Goal: Information Seeking & Learning: Learn about a topic

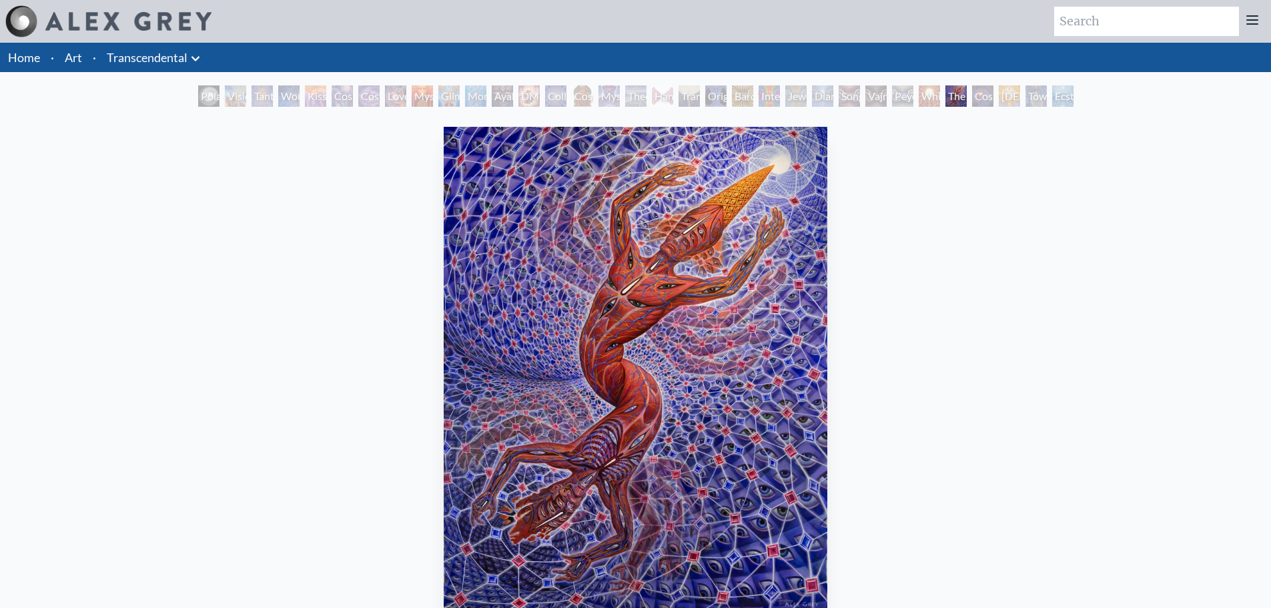
scroll to position [67, 0]
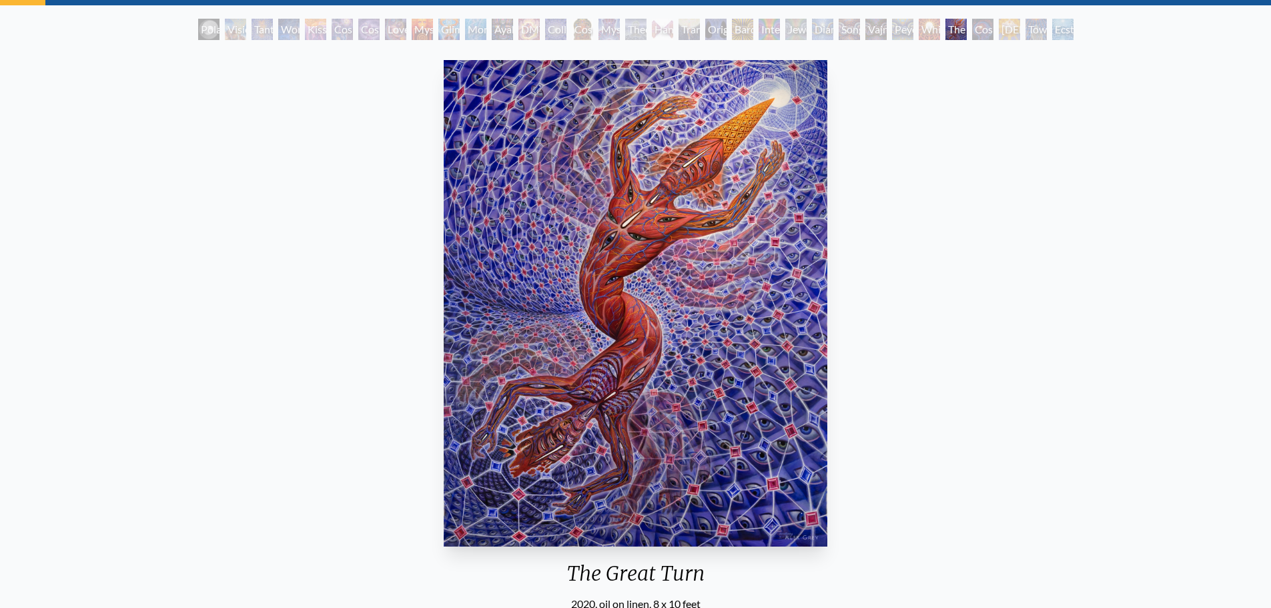
click at [513, 27] on div "Ayahuasca Visitation" at bounding box center [502, 29] width 21 height 21
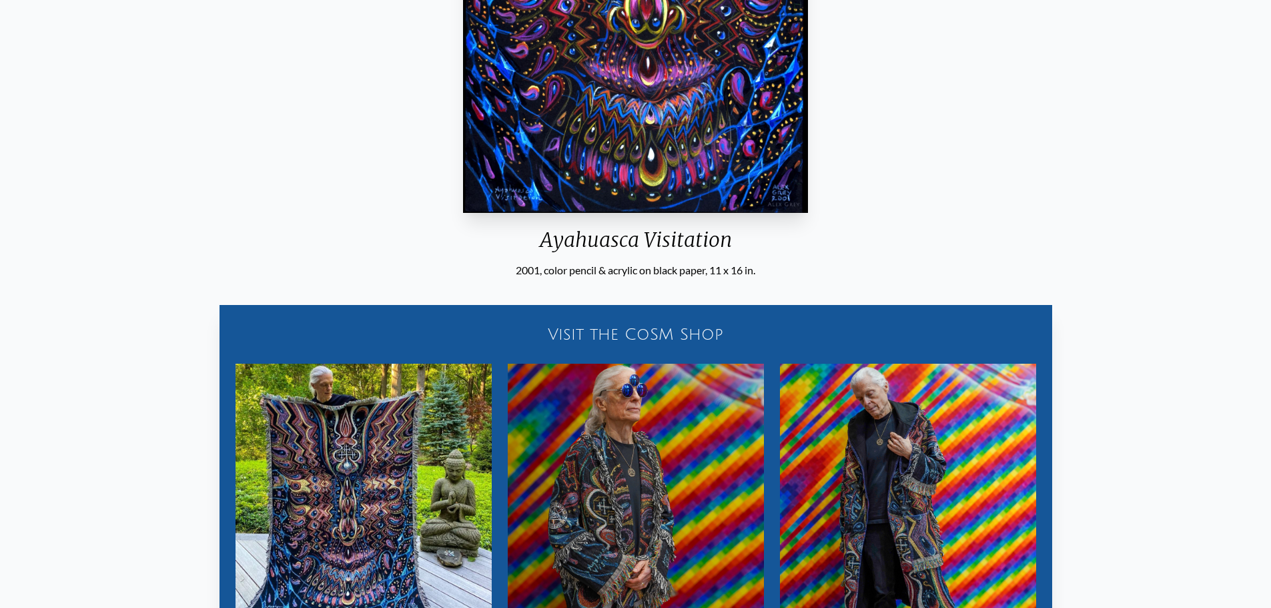
scroll to position [534, 0]
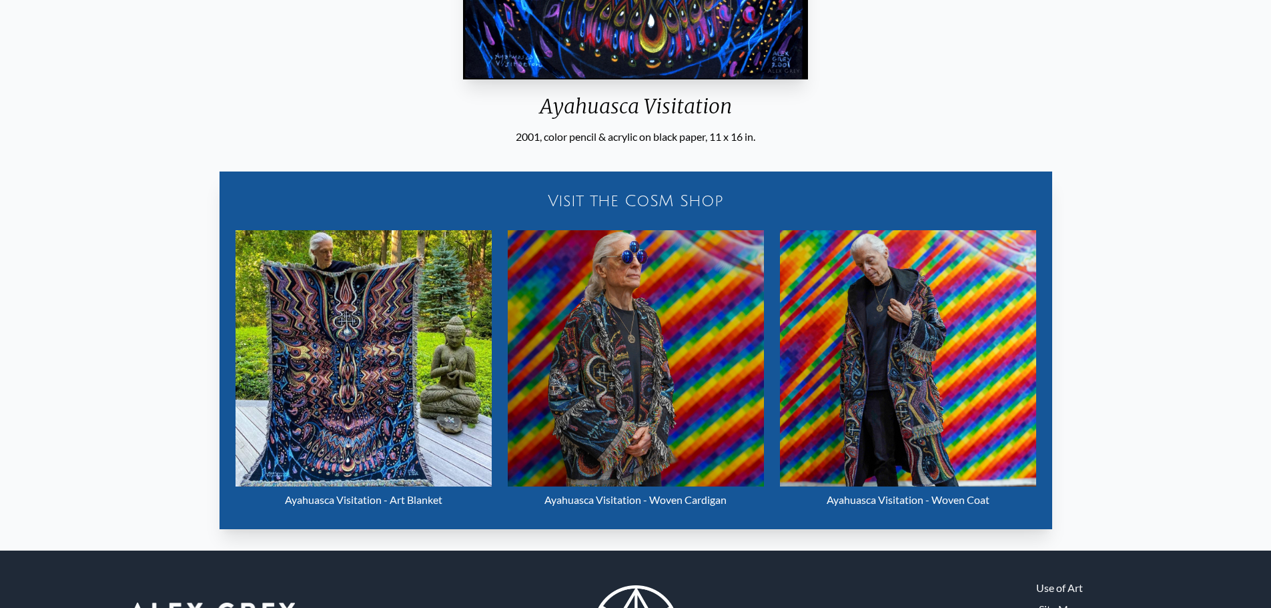
click at [648, 200] on div "Visit the CoSM Shop" at bounding box center [636, 201] width 817 height 43
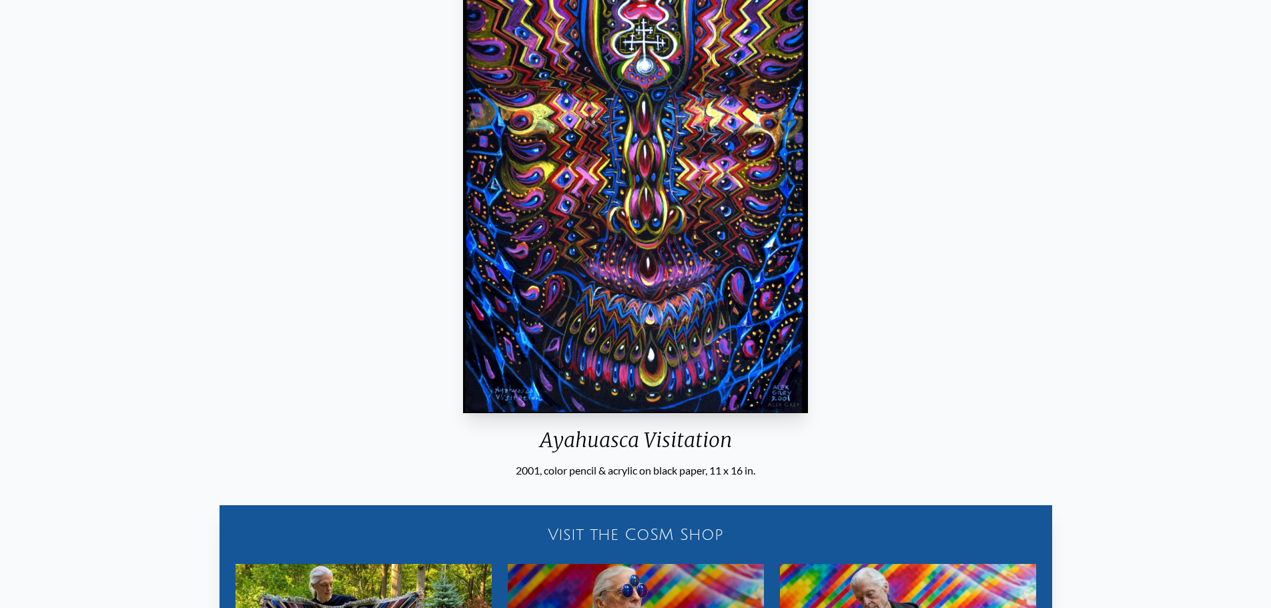
scroll to position [0, 0]
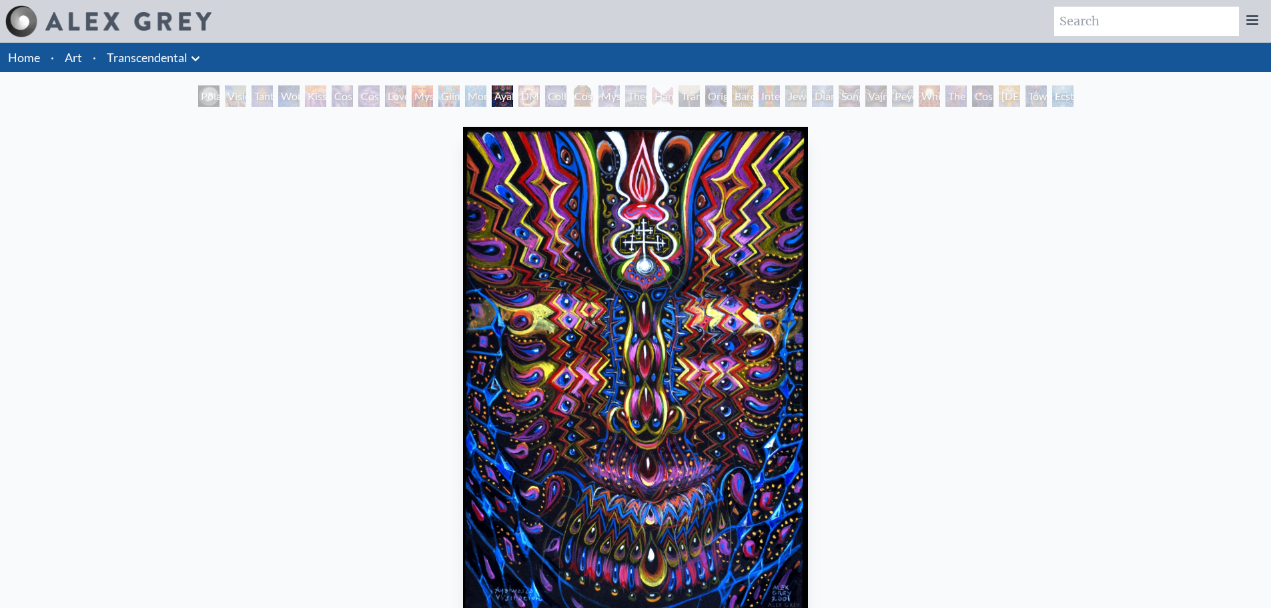
click at [673, 92] on div "Hands that See" at bounding box center [662, 95] width 21 height 21
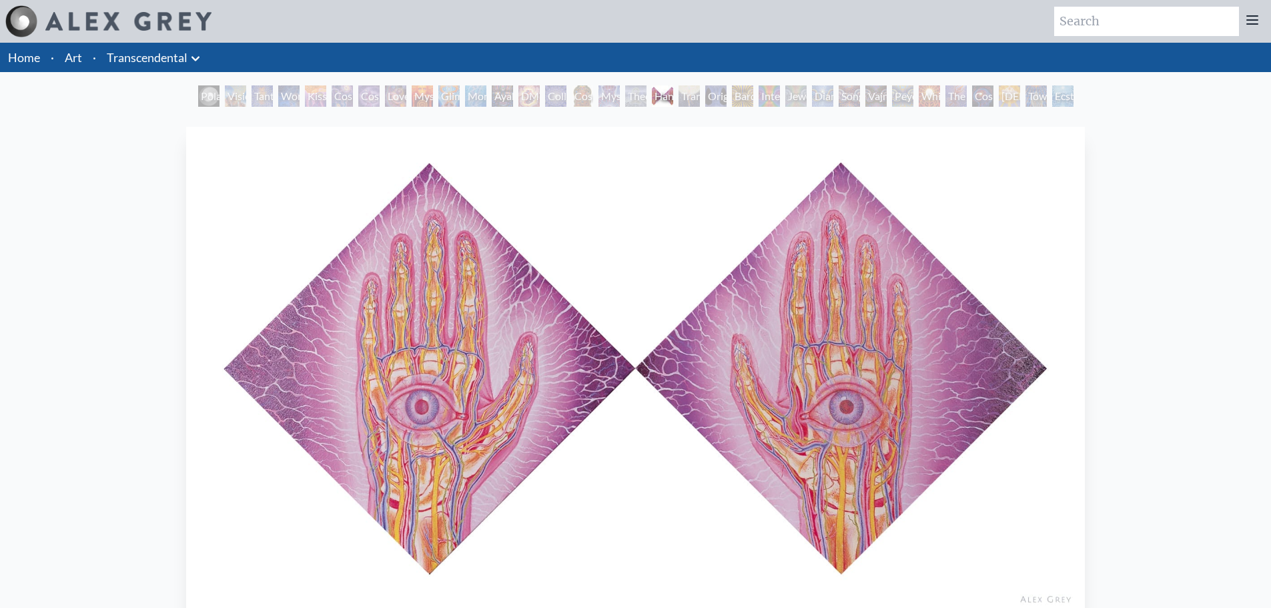
click at [693, 96] on div "Transfiguration" at bounding box center [689, 95] width 21 height 21
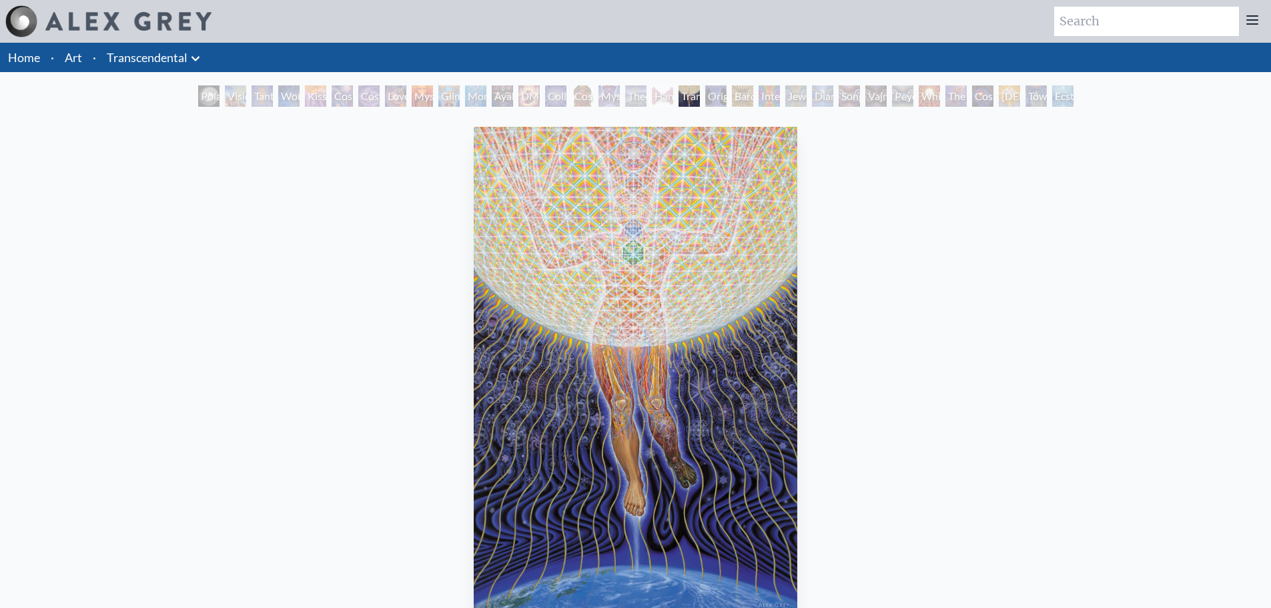
click at [727, 100] on div "Original Face" at bounding box center [715, 95] width 21 height 21
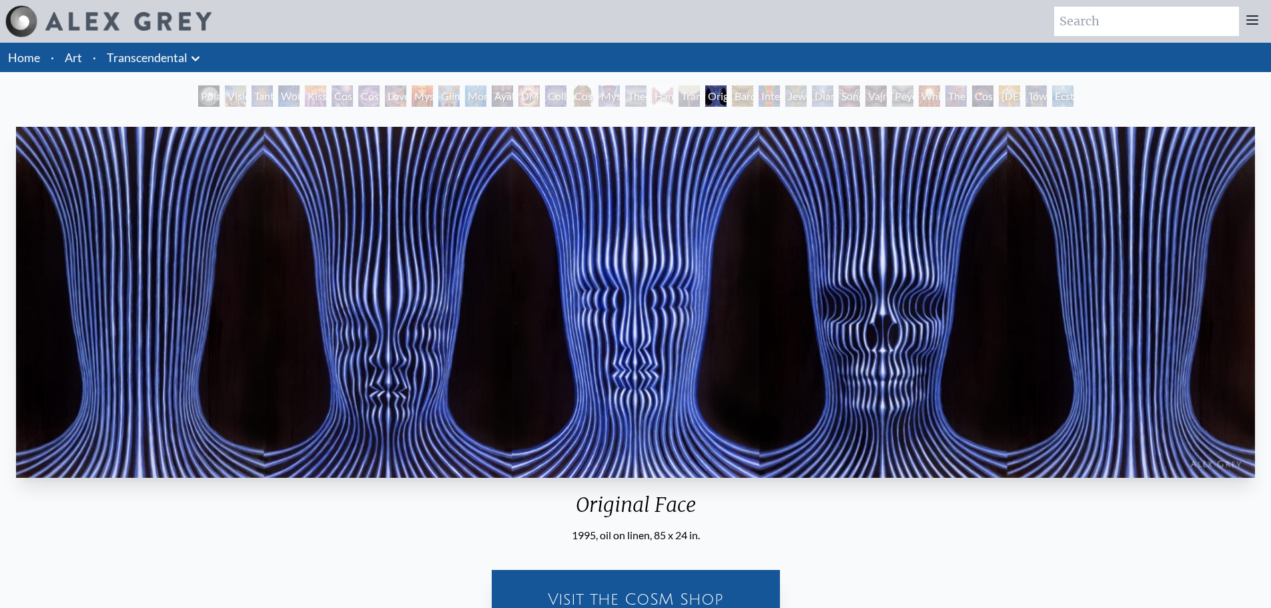
click at [732, 94] on div "Bardo Being" at bounding box center [742, 95] width 21 height 21
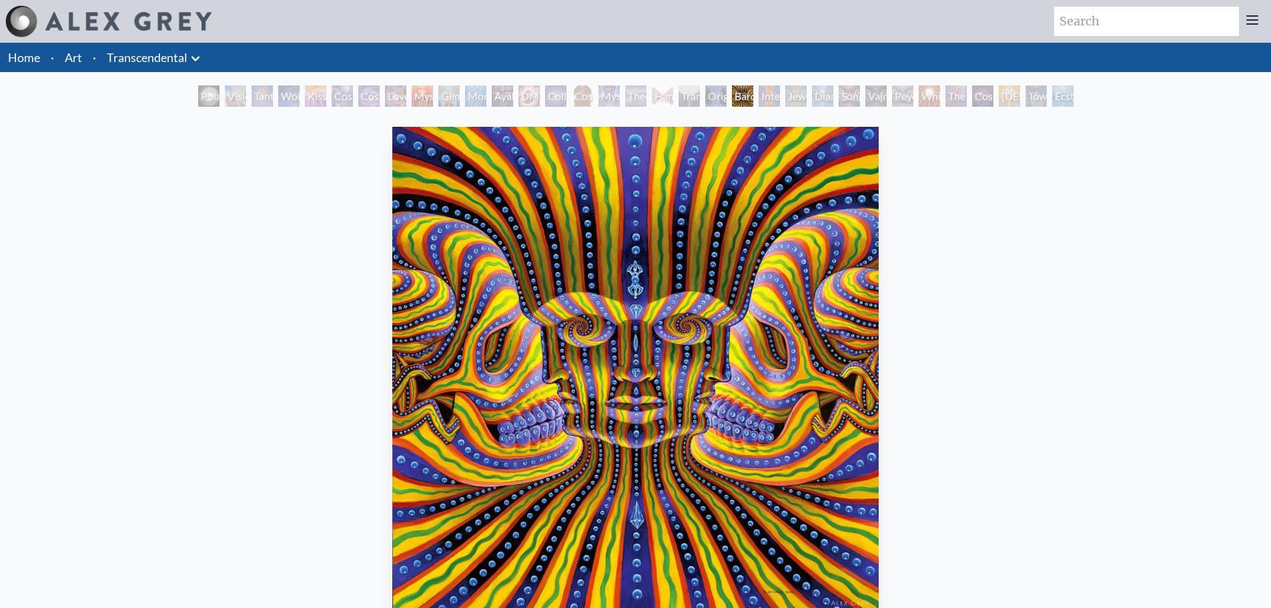
click at [800, 97] on div "Jewel Being" at bounding box center [796, 95] width 21 height 21
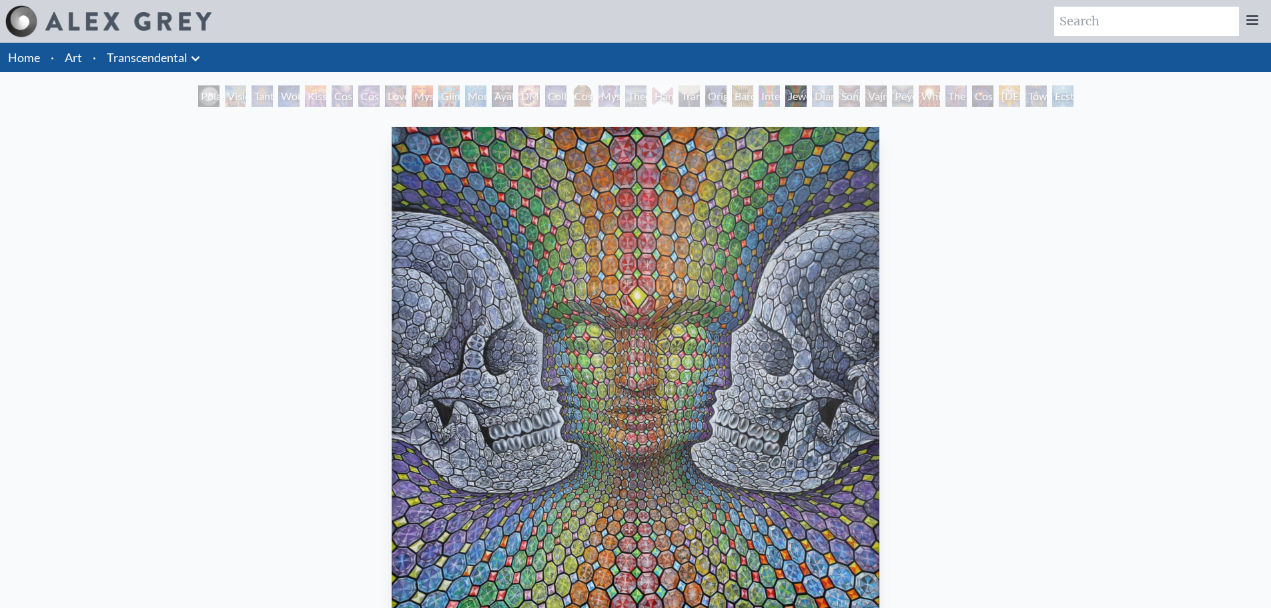
click at [822, 91] on div "Diamond Being" at bounding box center [822, 95] width 21 height 21
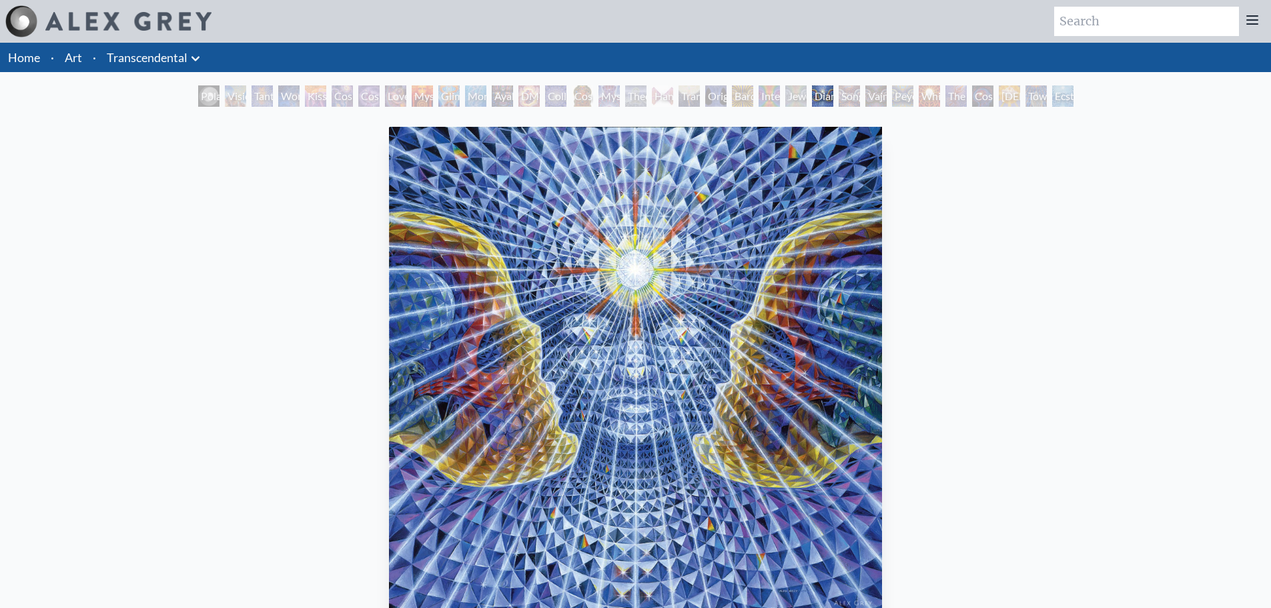
click at [877, 96] on div "Vajra Being" at bounding box center [876, 95] width 21 height 21
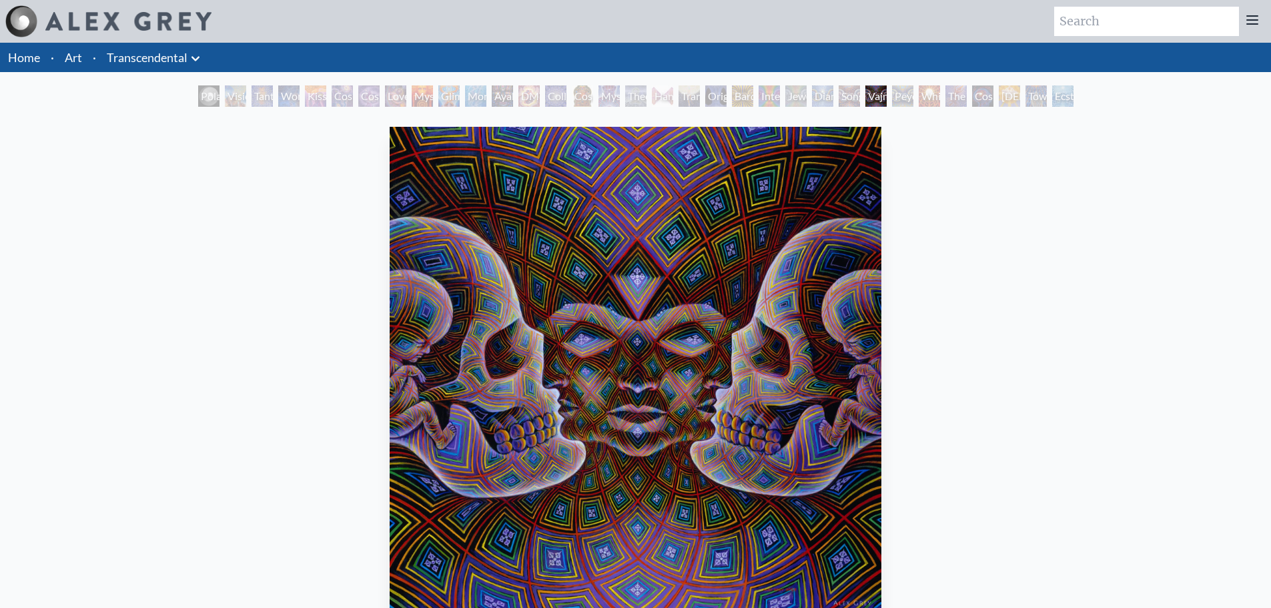
click at [914, 99] on div "Peyote Being" at bounding box center [902, 95] width 21 height 21
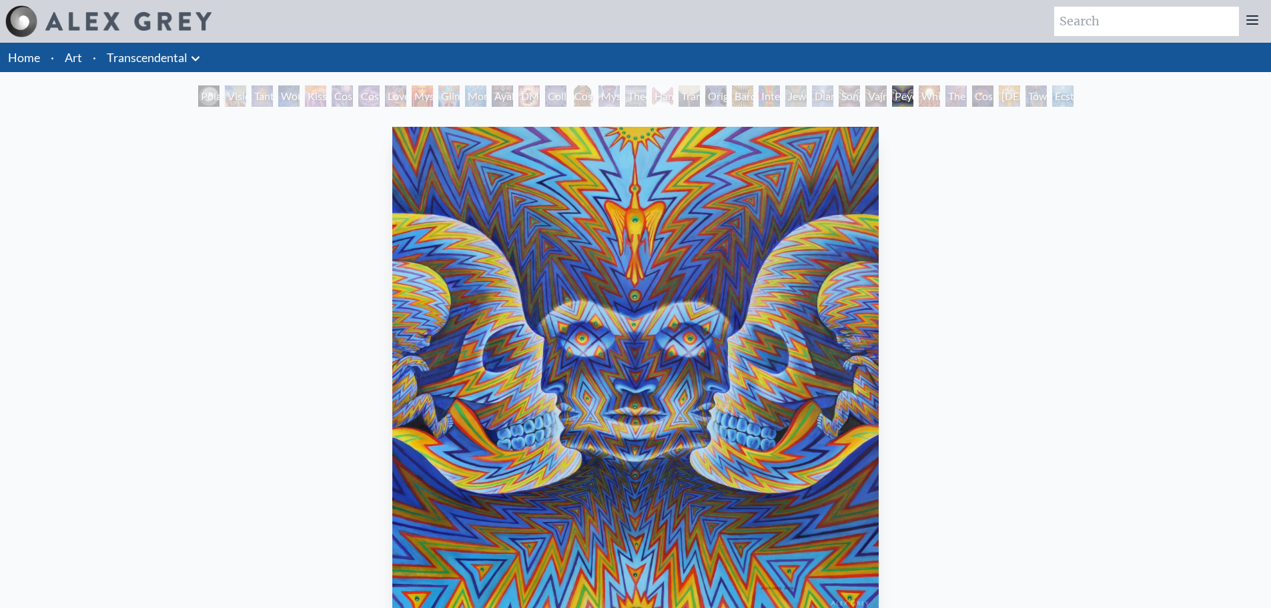
click at [940, 98] on div "White Light" at bounding box center [929, 95] width 21 height 21
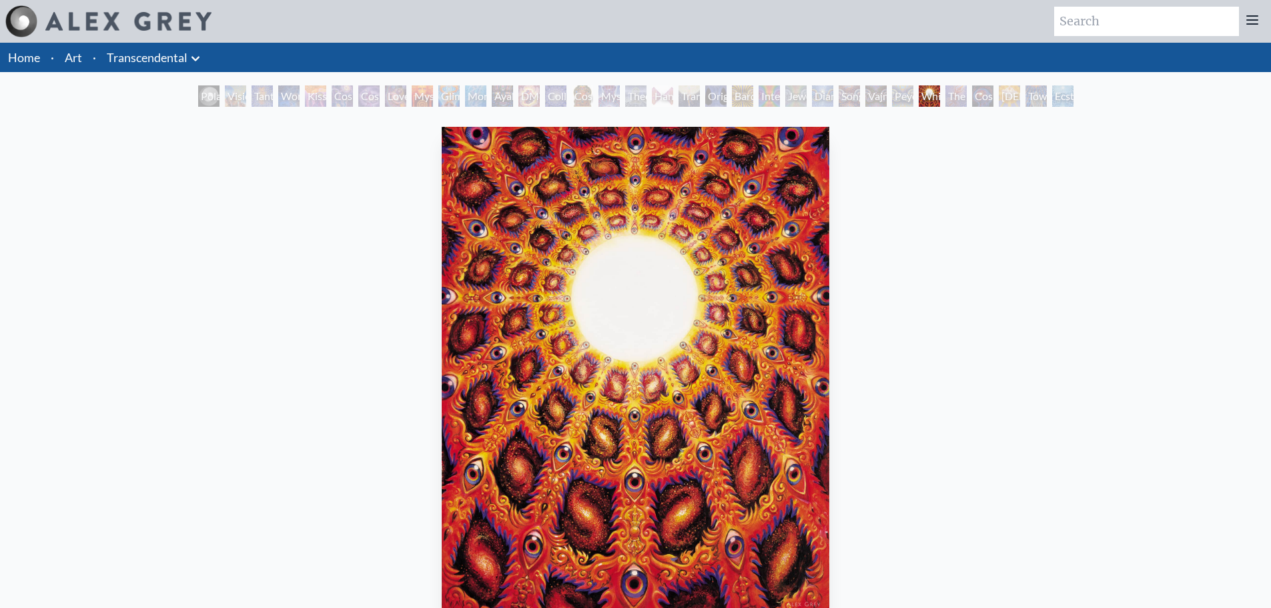
click at [972, 91] on div "Cosmic Consciousness" at bounding box center [982, 95] width 21 height 21
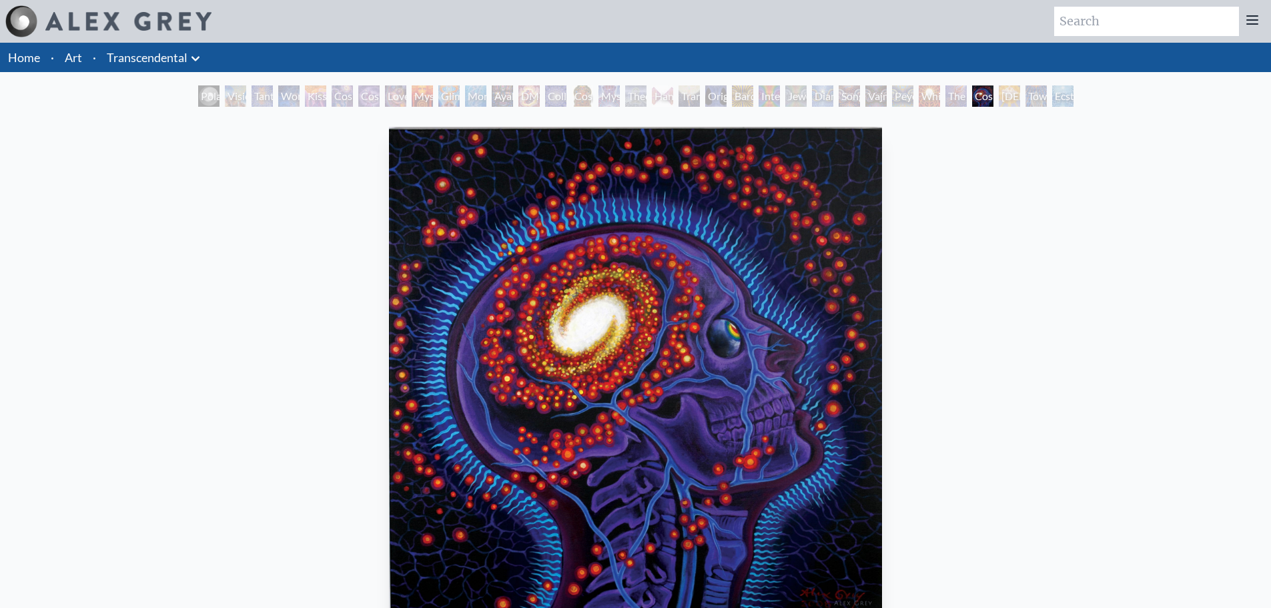
click at [950, 97] on div "The Great Turn" at bounding box center [956, 95] width 21 height 21
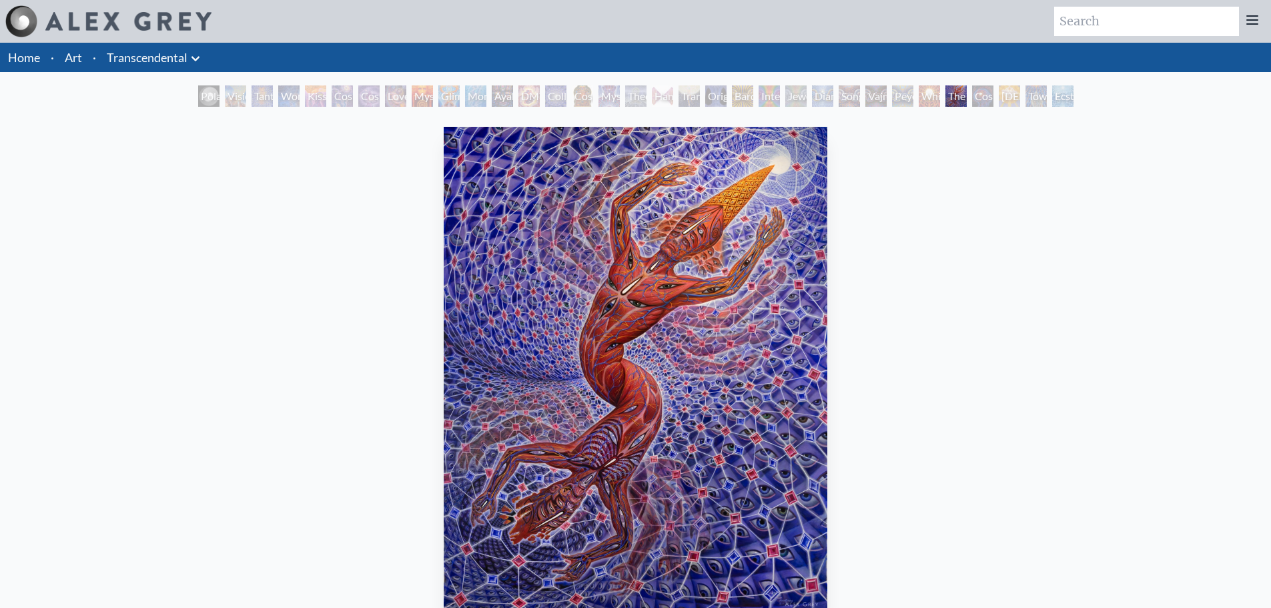
click at [986, 101] on div "Cosmic Consciousness" at bounding box center [982, 95] width 21 height 21
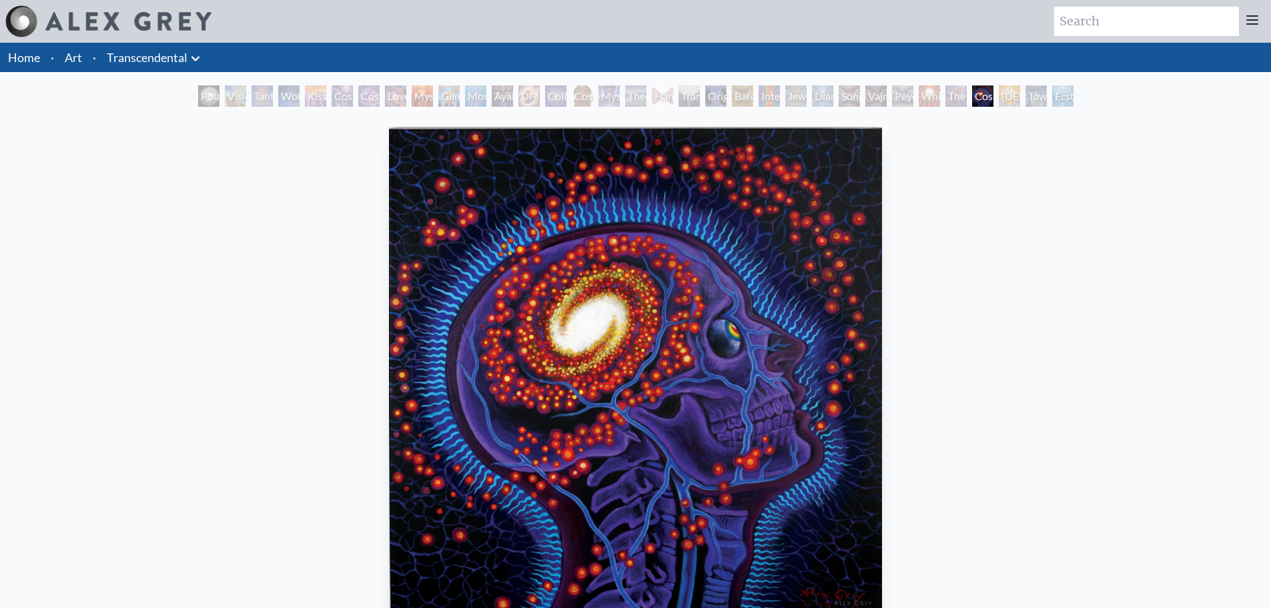
click at [1000, 98] on div "[DEMOGRAPHIC_DATA]" at bounding box center [1009, 95] width 21 height 21
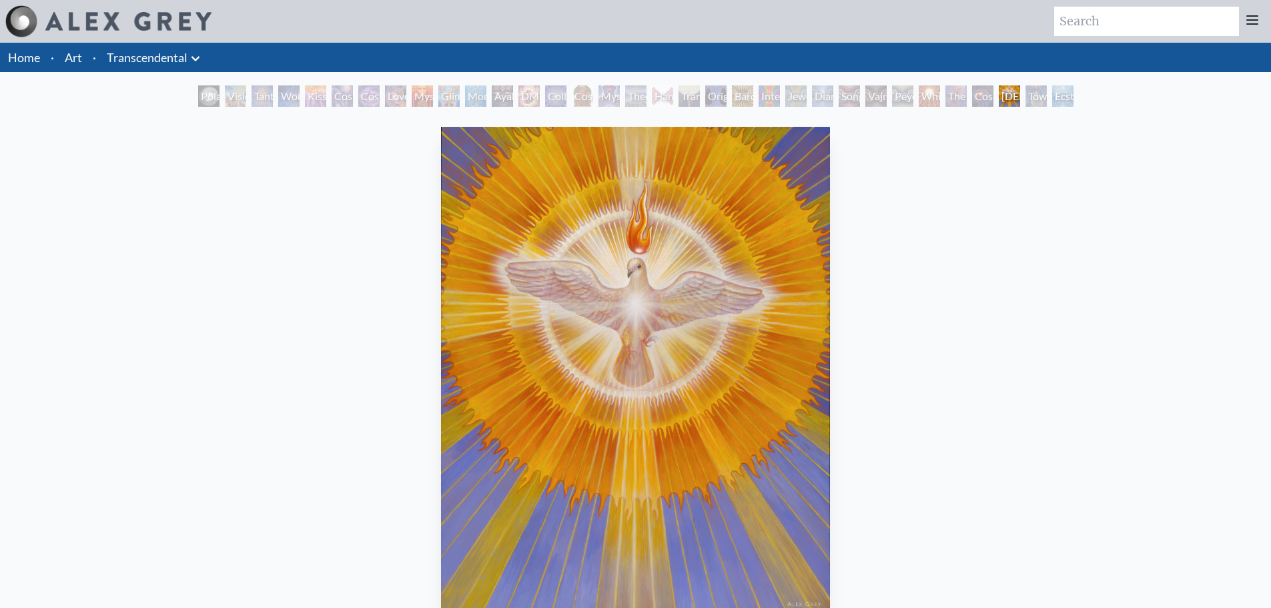
click at [1029, 97] on div "Toward the One" at bounding box center [1036, 95] width 21 height 21
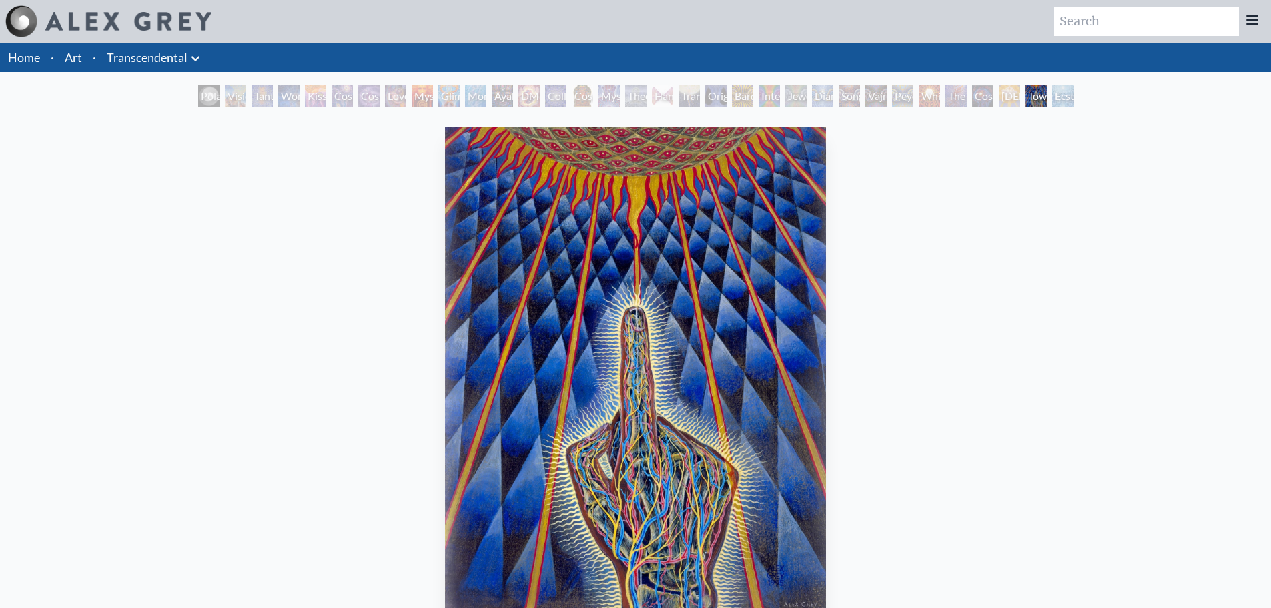
click at [1072, 93] on div "Ecstasy" at bounding box center [1062, 95] width 21 height 21
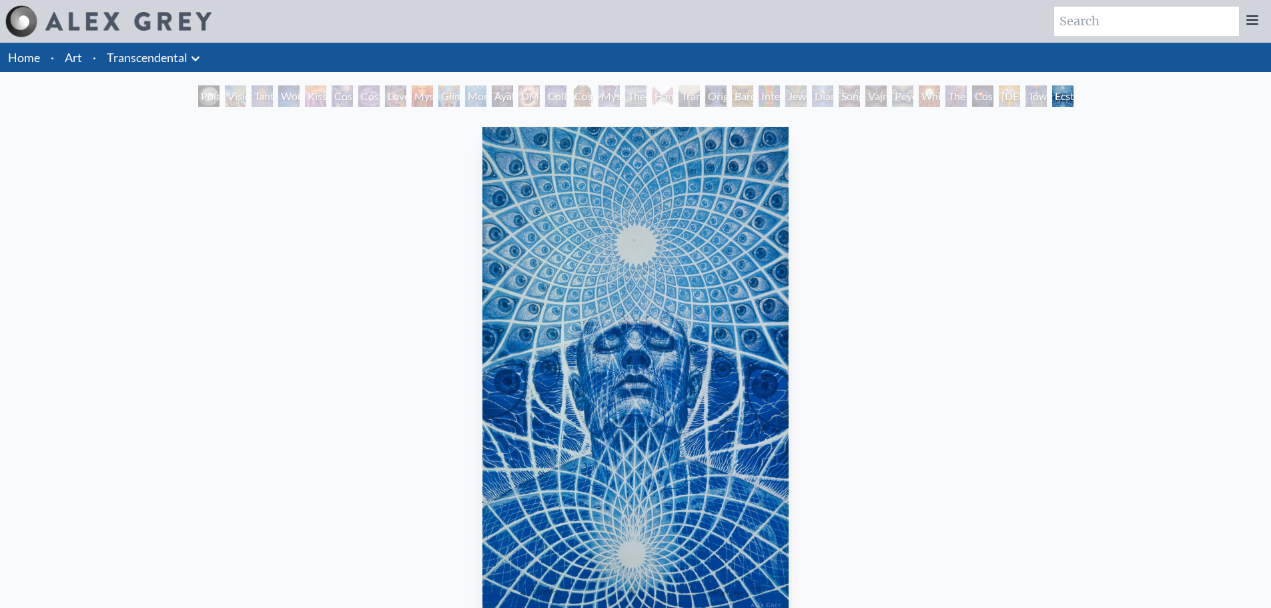
click at [208, 105] on div "Polar Unity Spiral" at bounding box center [208, 95] width 21 height 21
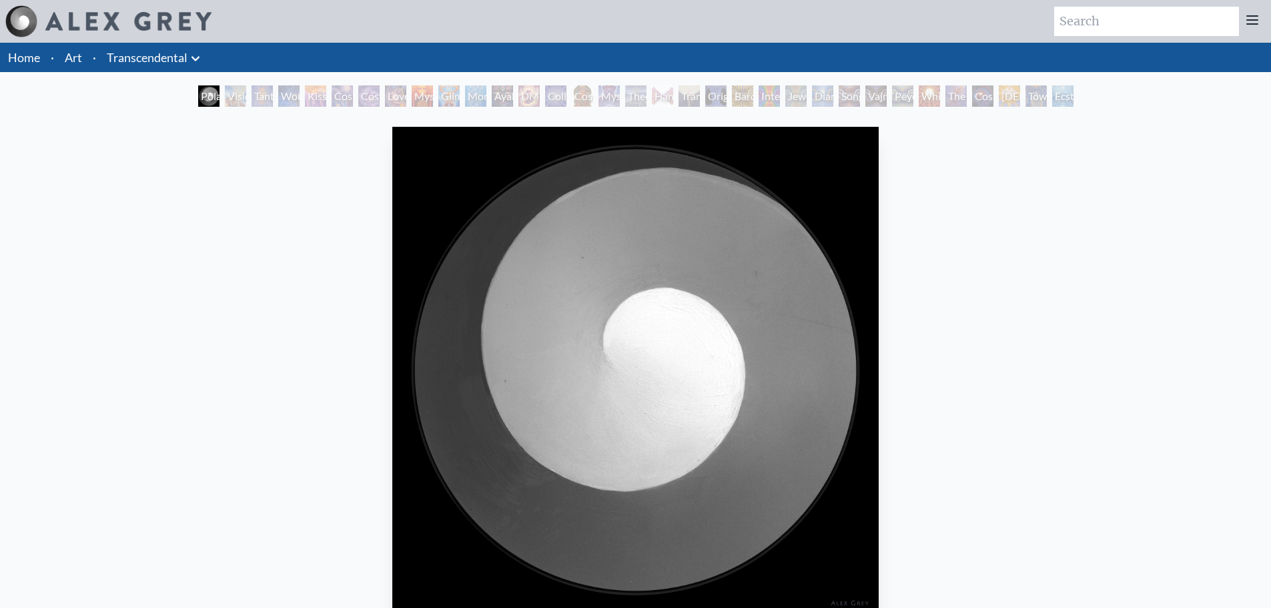
click at [225, 92] on div "Visionary Origin of Language" at bounding box center [235, 95] width 21 height 21
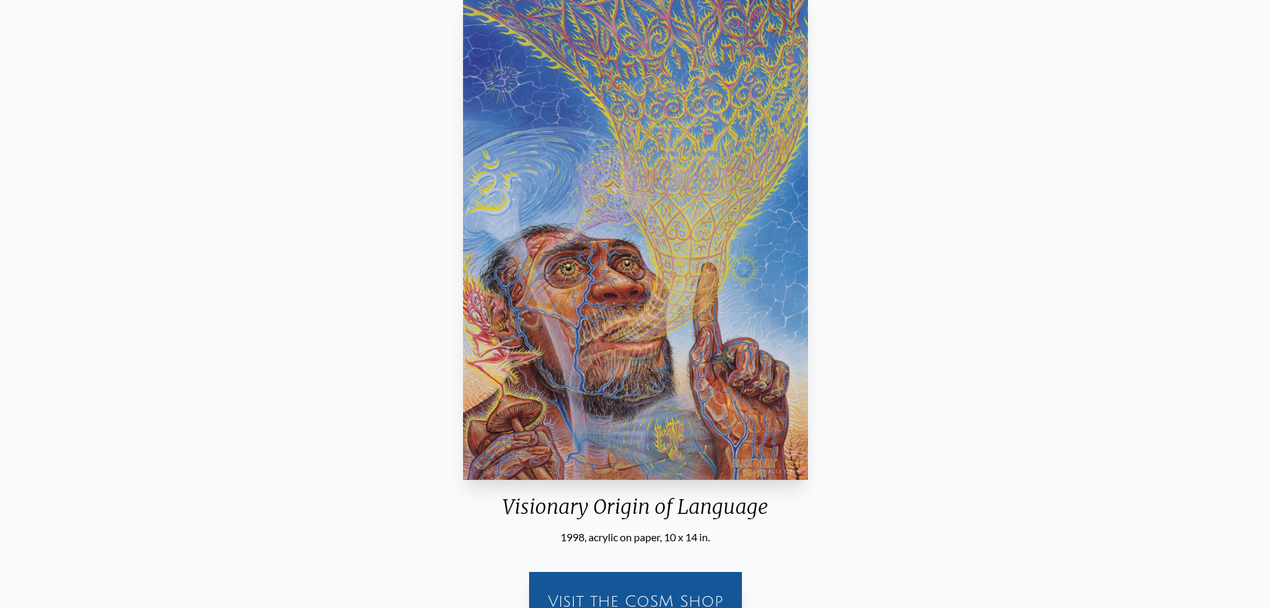
scroll to position [67, 0]
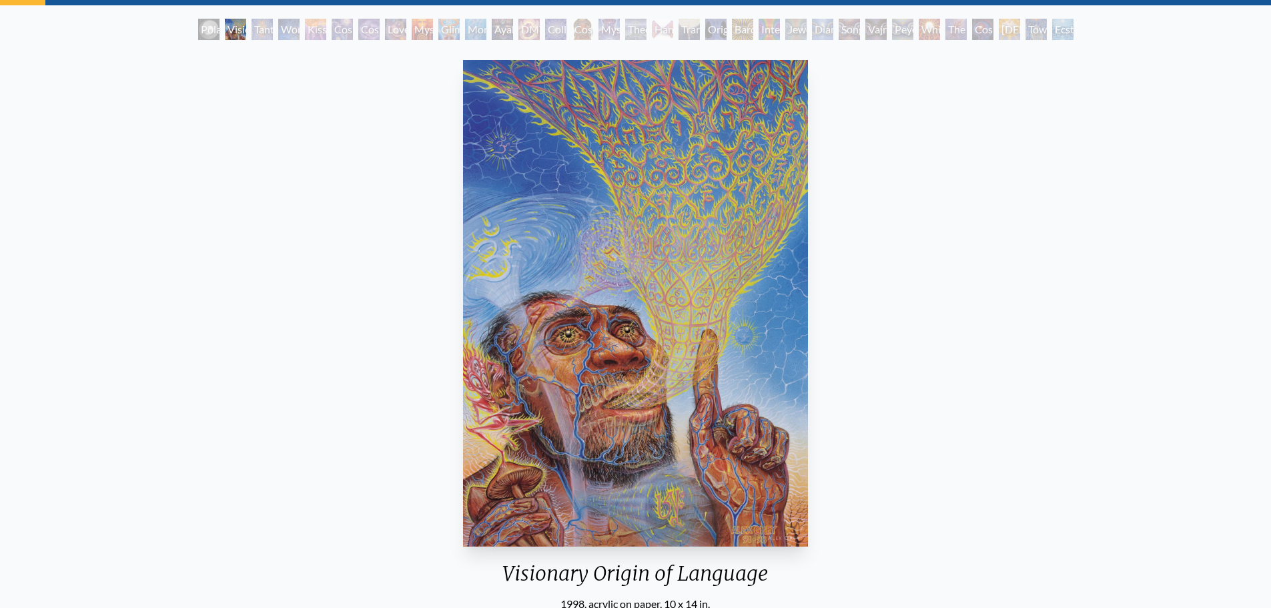
click at [252, 33] on div "Tantra" at bounding box center [262, 29] width 21 height 21
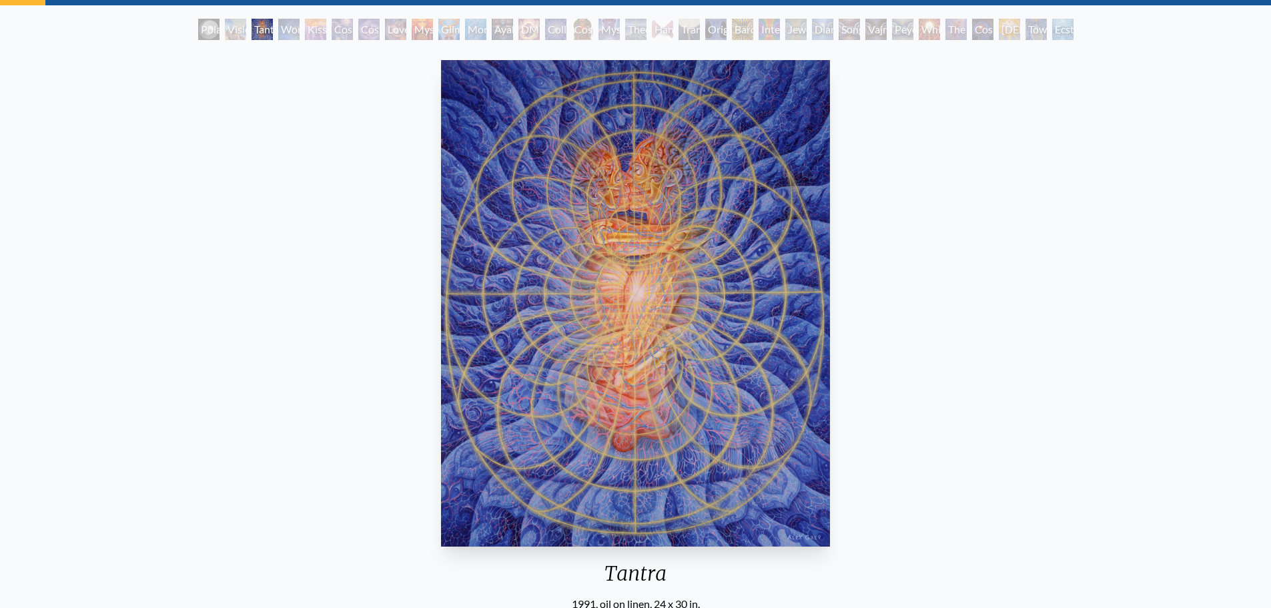
click at [297, 33] on div "Wonder" at bounding box center [288, 29] width 21 height 21
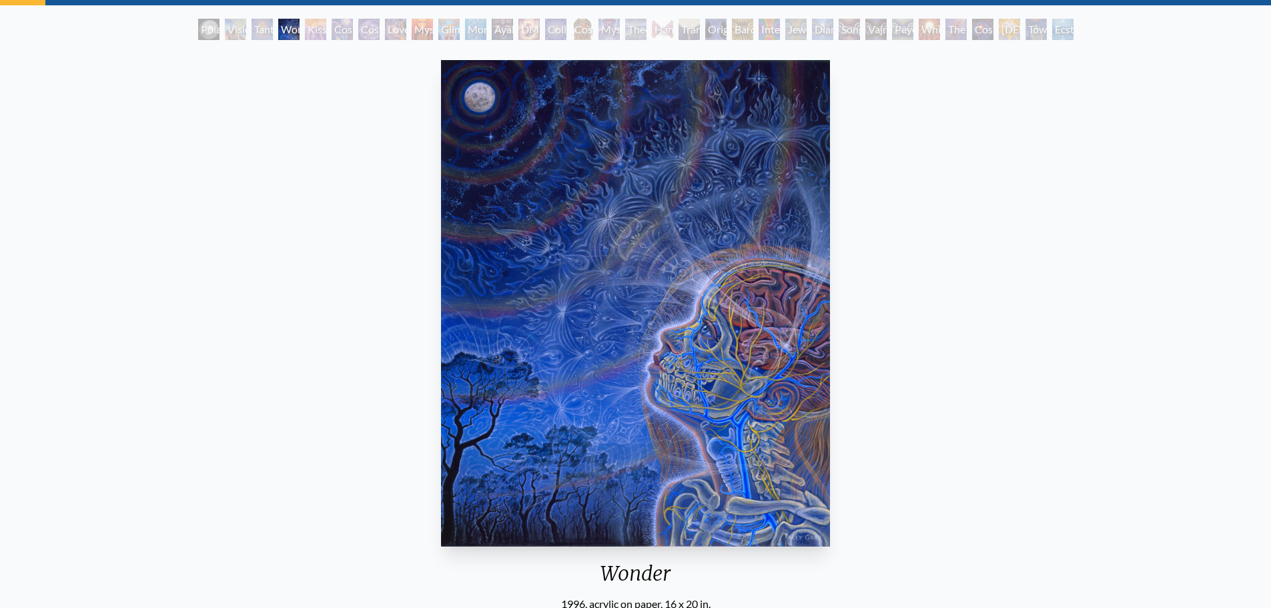
drag, startPoint x: 282, startPoint y: 28, endPoint x: 292, endPoint y: 29, distance: 10.1
click at [283, 29] on div "Wonder" at bounding box center [288, 29] width 21 height 21
click at [320, 31] on div "Kiss of the [MEDICAL_DATA]" at bounding box center [315, 29] width 21 height 21
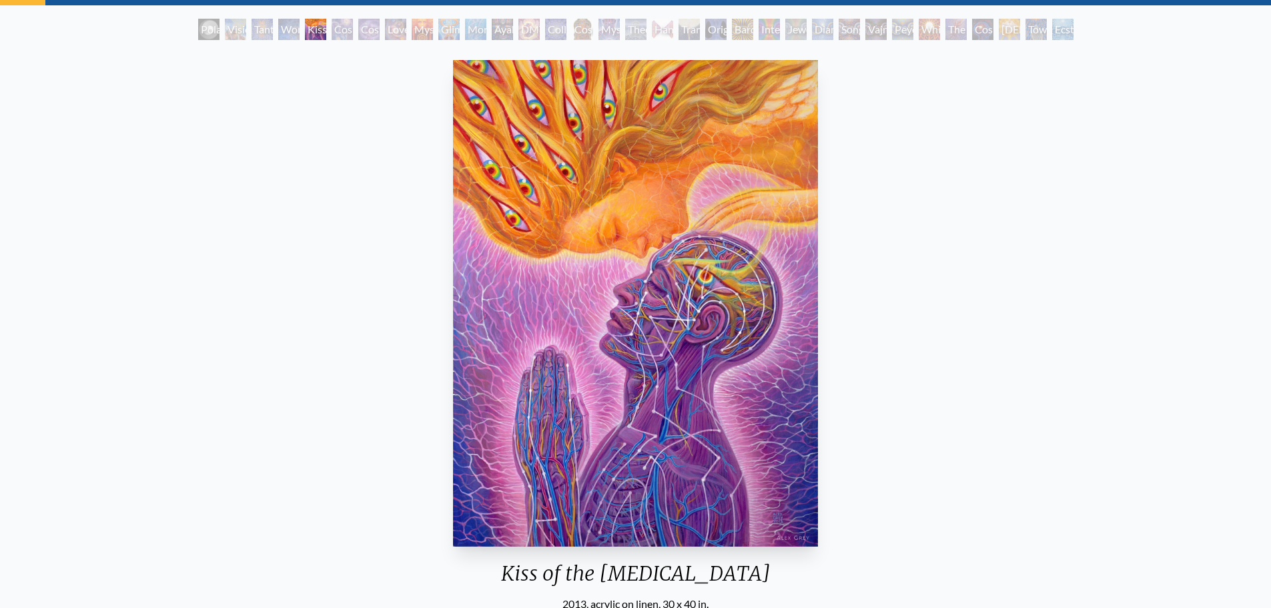
click at [345, 31] on div "Cosmic Creativity" at bounding box center [342, 29] width 21 height 21
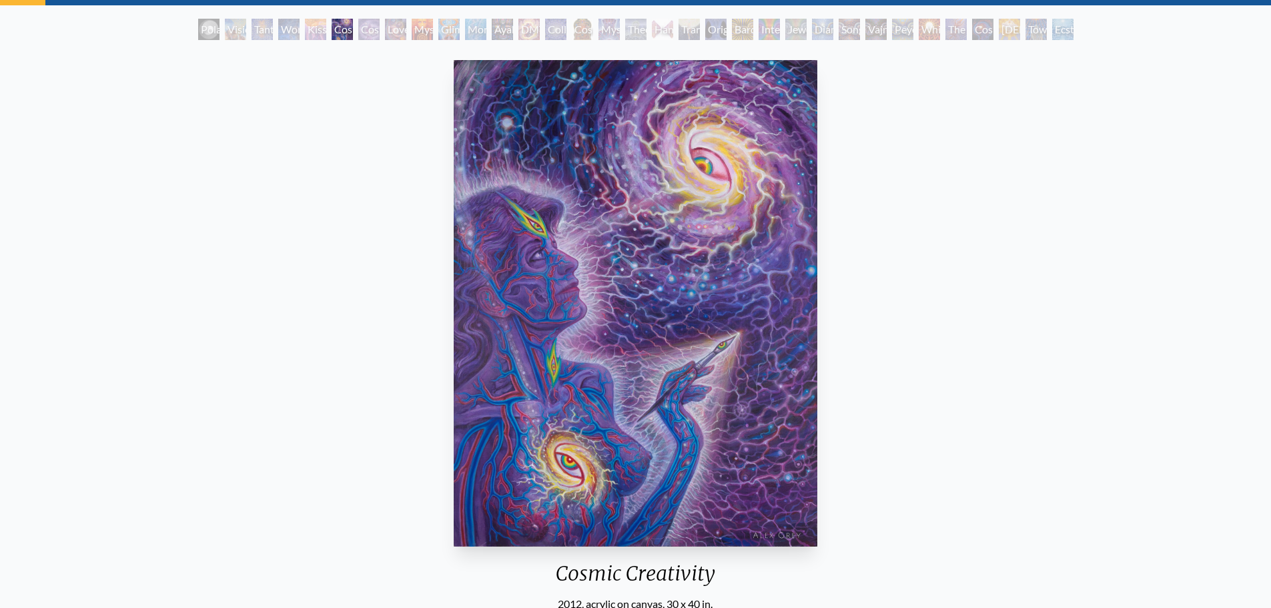
click at [366, 39] on div "Cosmic Artist" at bounding box center [368, 29] width 21 height 21
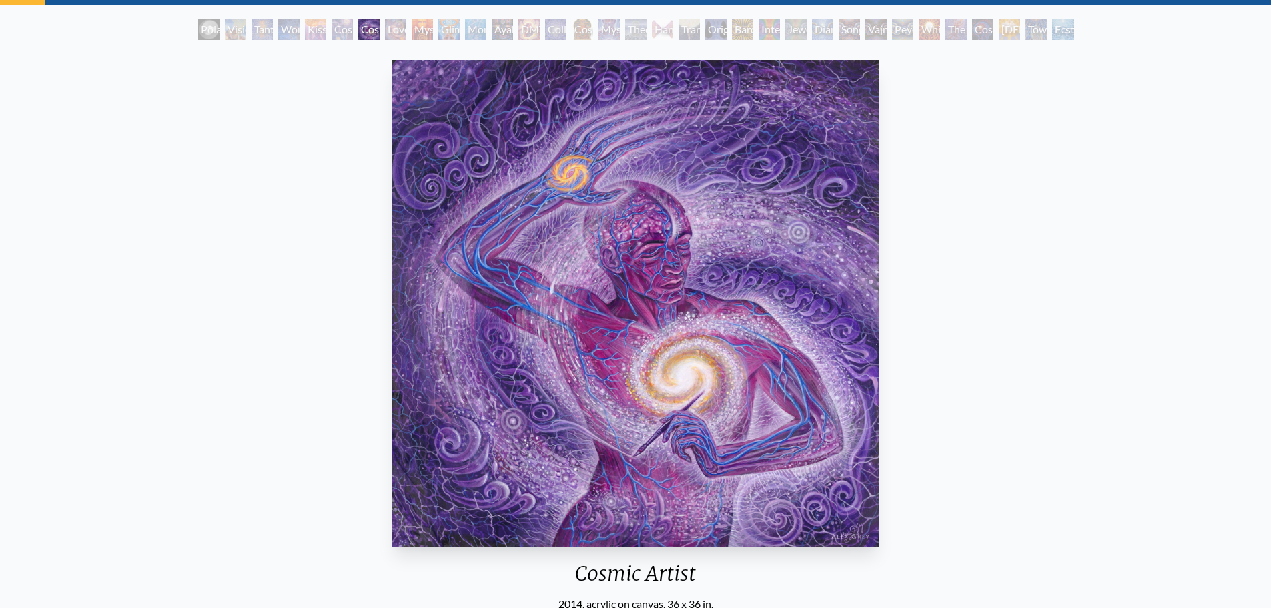
click at [392, 37] on div "Love is a Cosmic Force" at bounding box center [395, 29] width 21 height 21
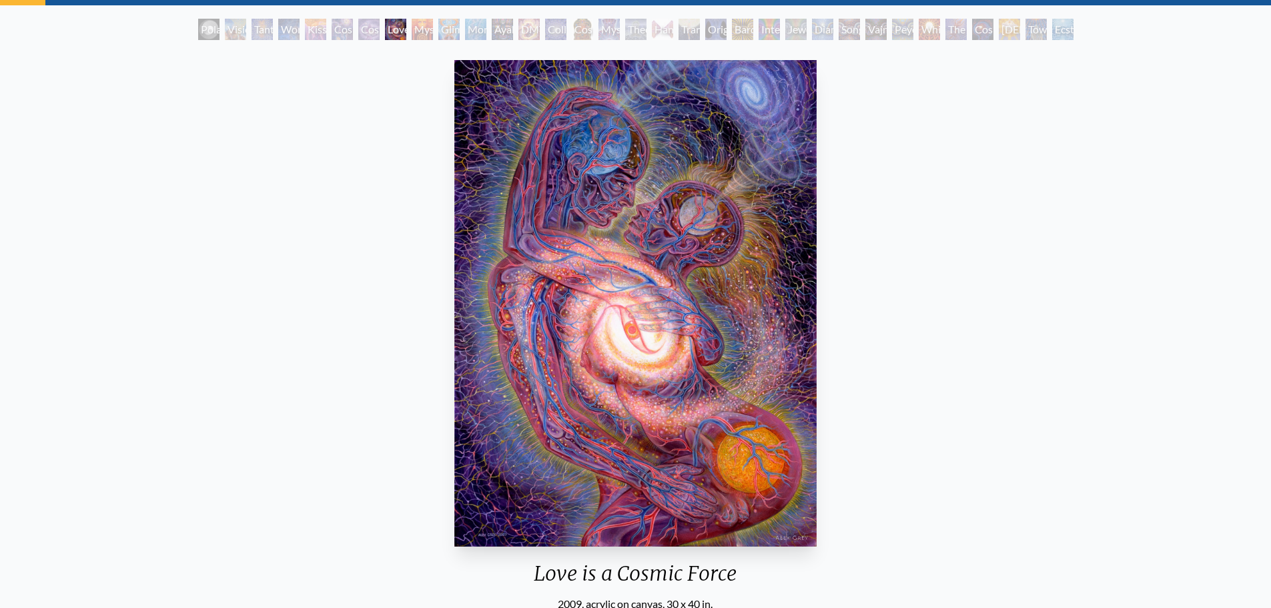
click at [414, 32] on div "Mysteriosa 2" at bounding box center [422, 29] width 21 height 21
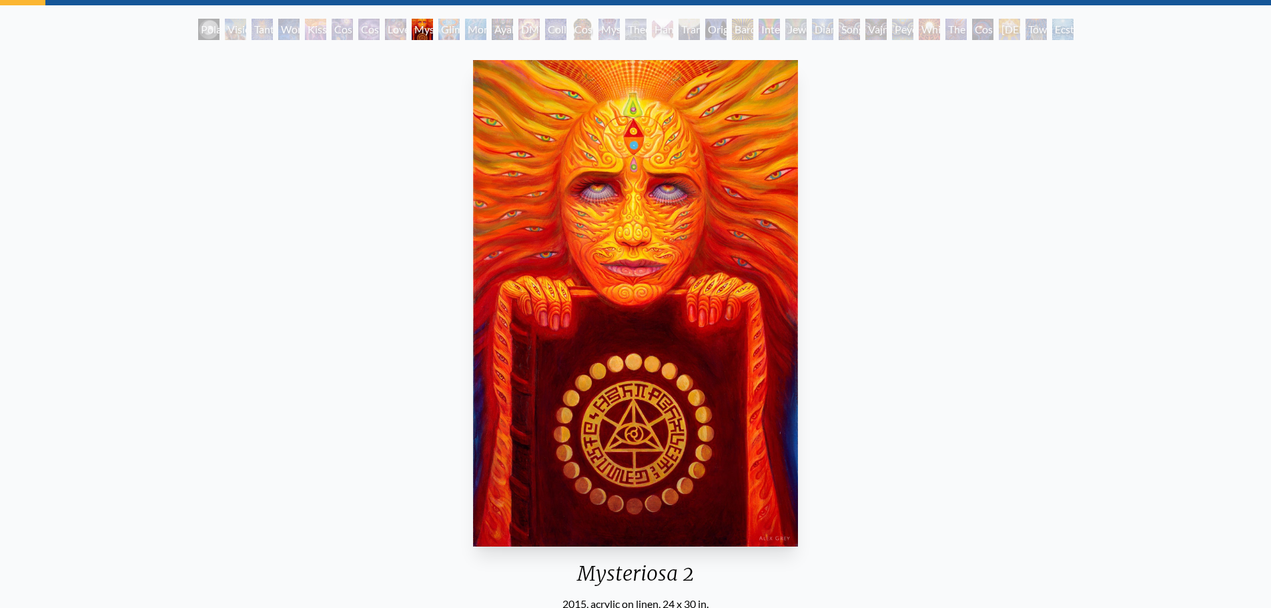
click at [450, 30] on div "Glimpsing the Empyrean" at bounding box center [448, 29] width 21 height 21
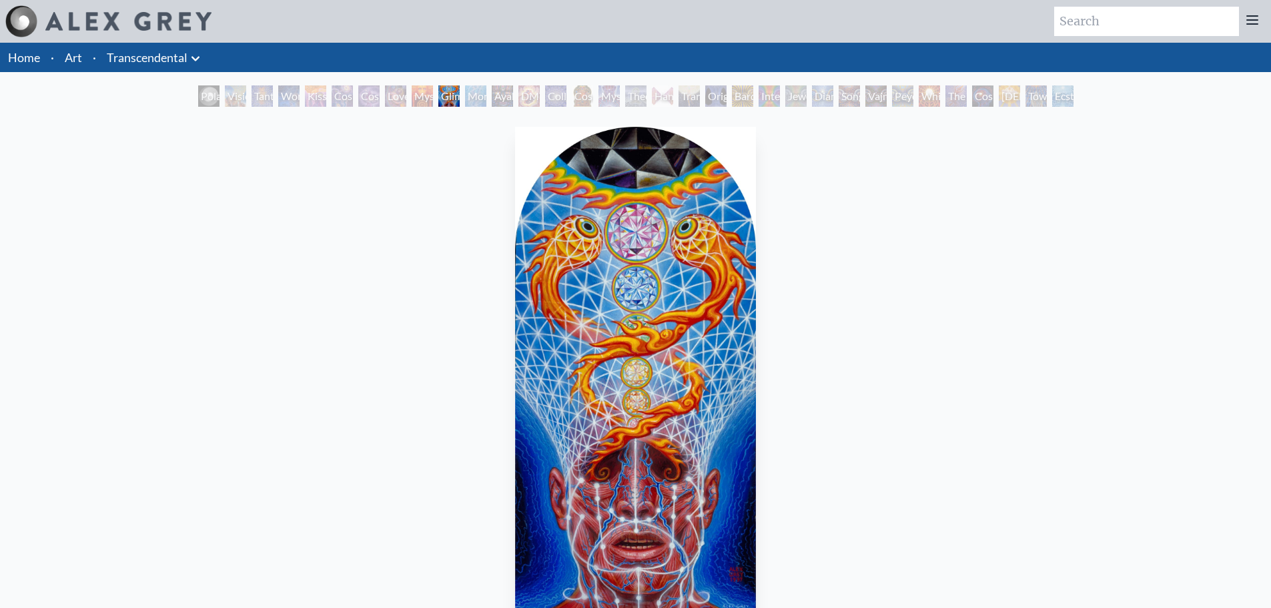
click at [485, 95] on div "Monochord" at bounding box center [475, 95] width 21 height 21
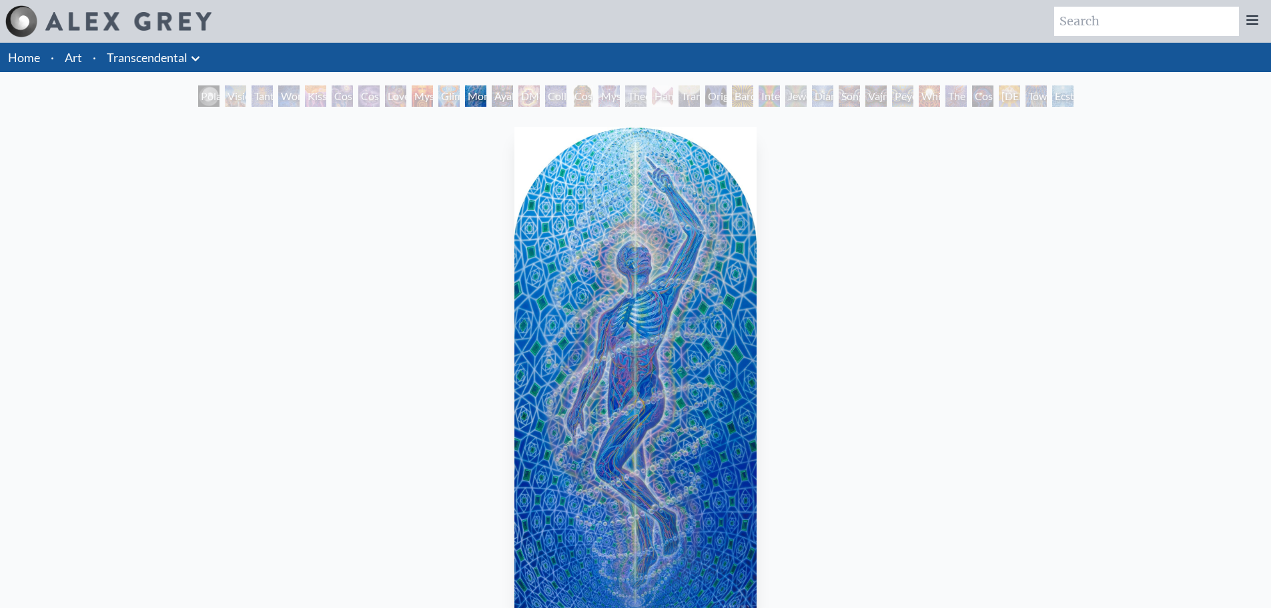
scroll to position [67, 0]
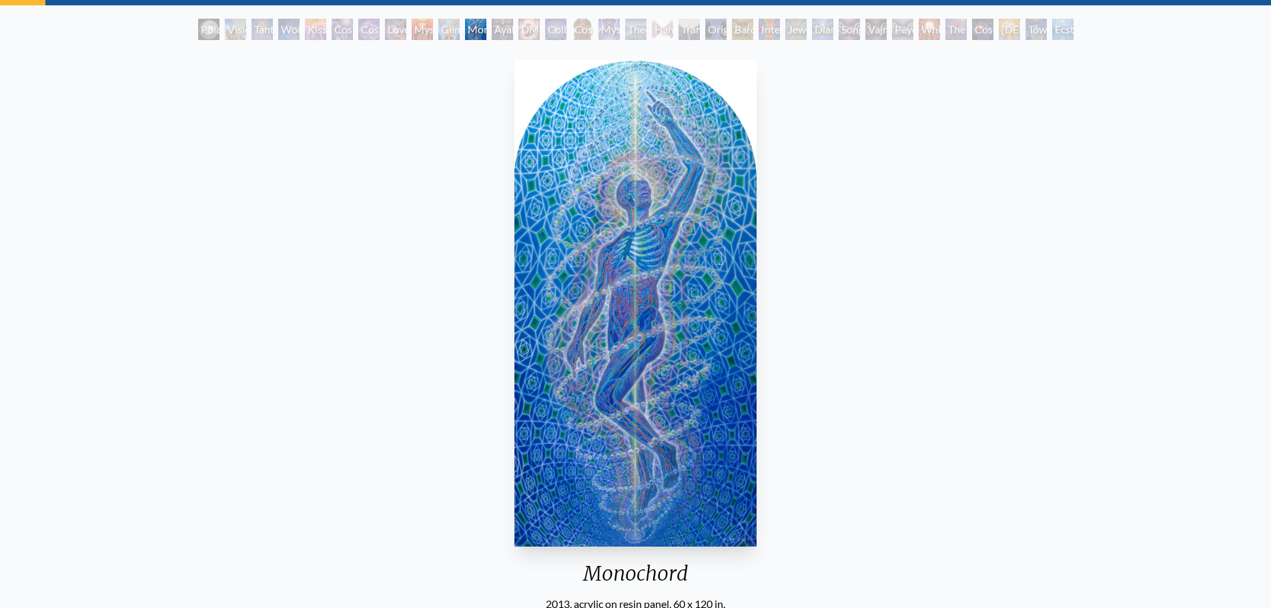
click at [499, 27] on div "Ayahuasca Visitation" at bounding box center [502, 29] width 21 height 21
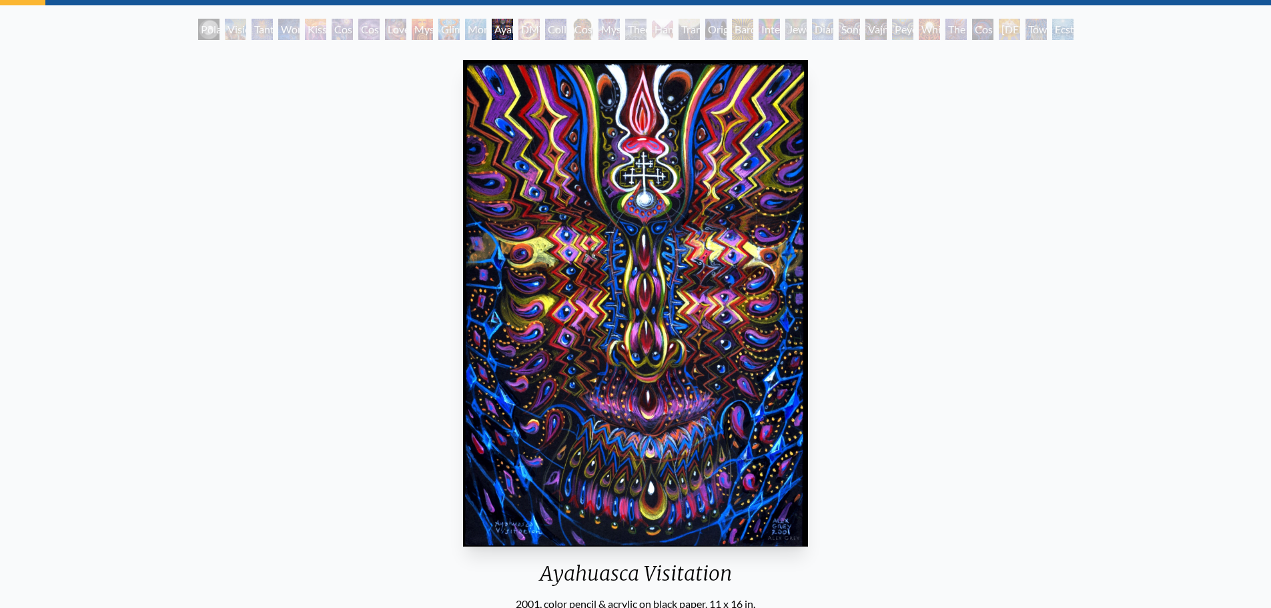
click at [535, 31] on div "DMT - The Spirit Molecule" at bounding box center [529, 29] width 21 height 21
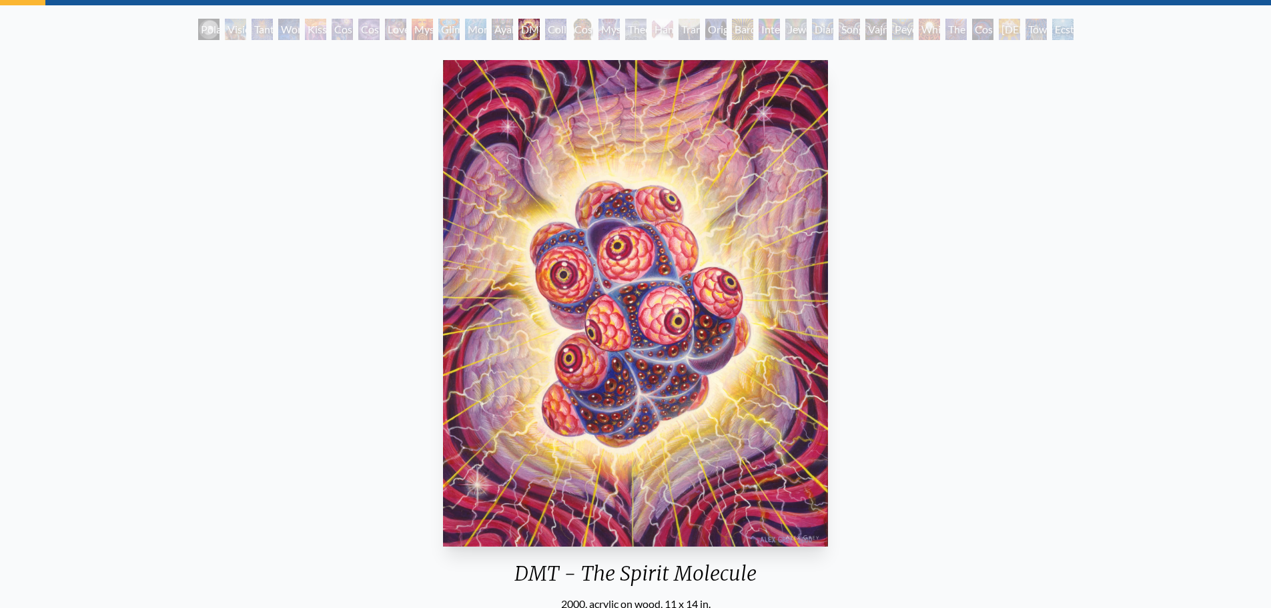
click at [559, 29] on div "Collective Vision" at bounding box center [555, 29] width 21 height 21
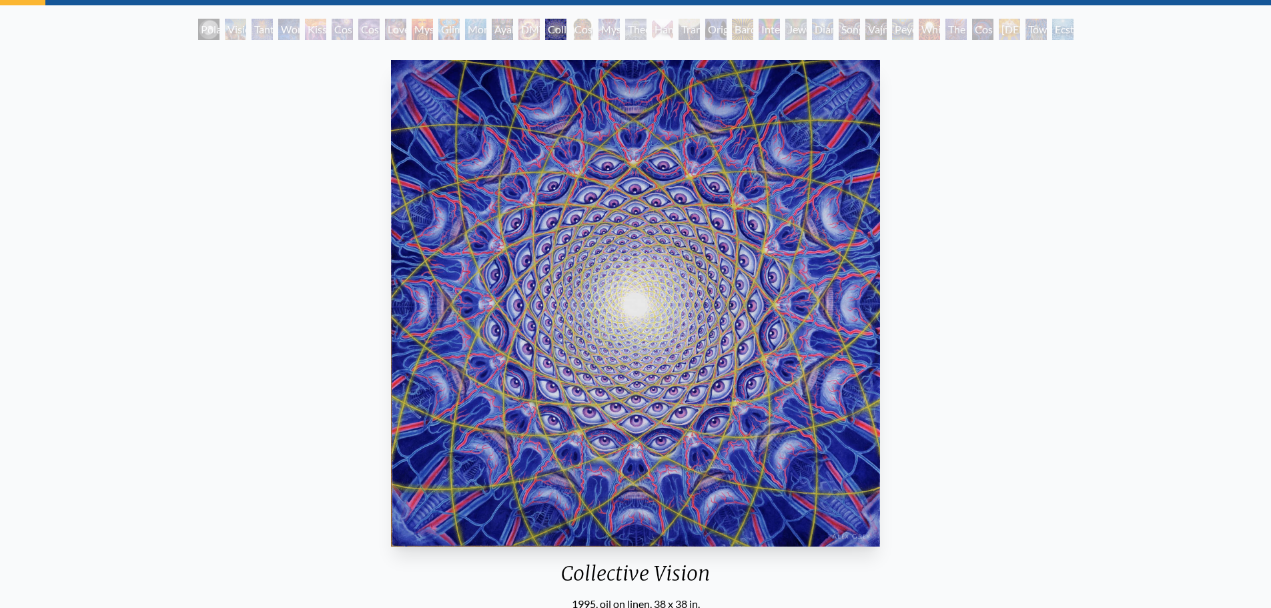
click at [603, 27] on div "Mystic Eye" at bounding box center [609, 29] width 21 height 21
